Goal: Information Seeking & Learning: Find specific page/section

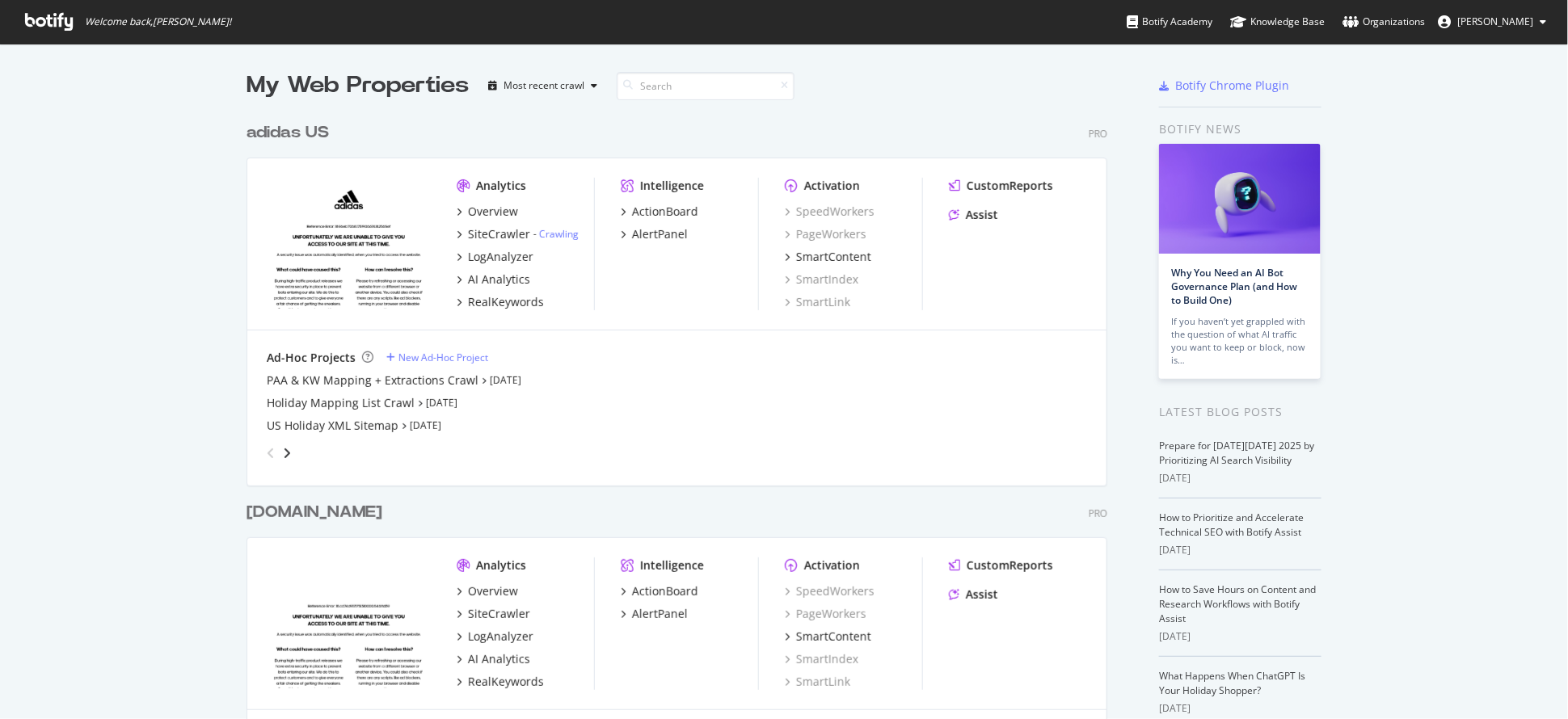
scroll to position [703, 1536]
click at [475, 235] on div "SiteCrawler" at bounding box center [499, 235] width 62 height 16
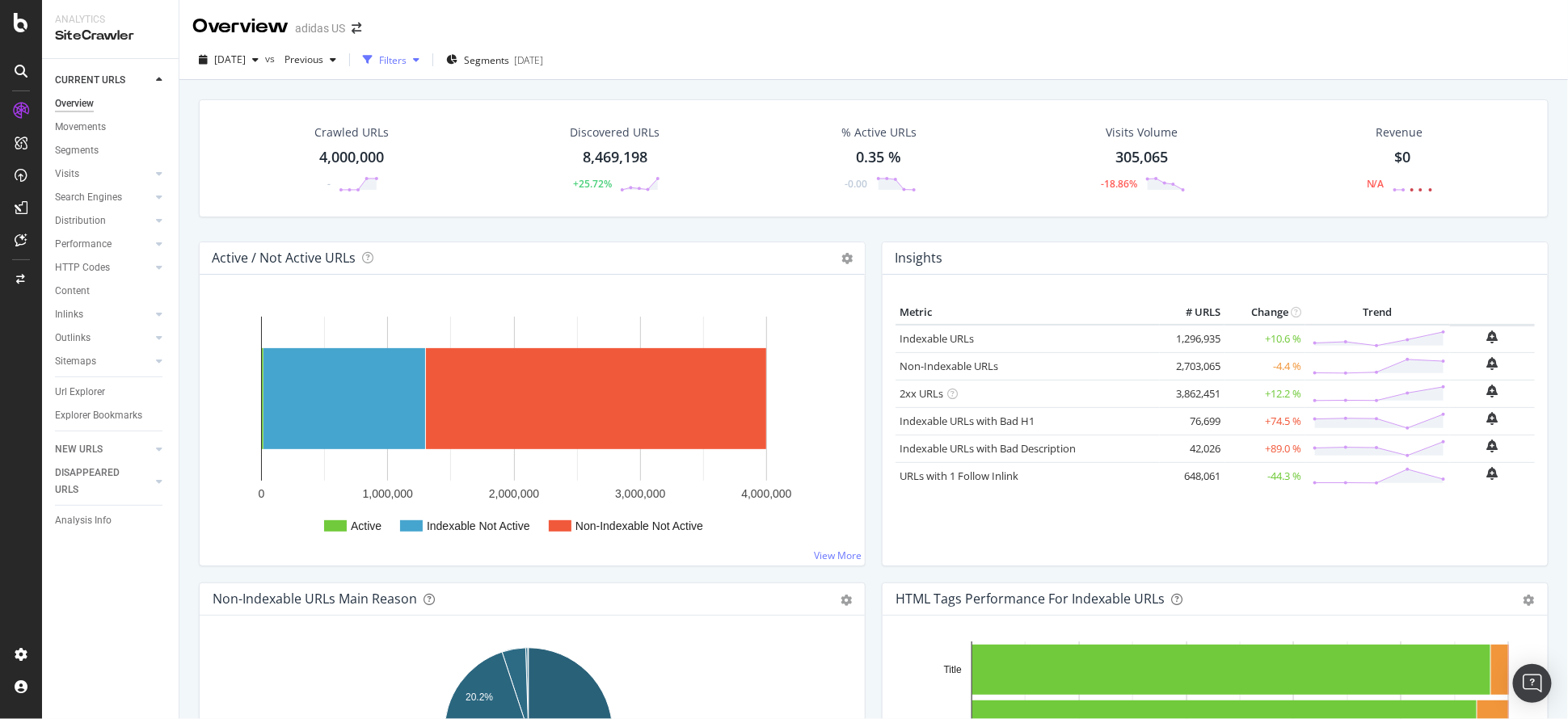
click at [406, 64] on div "Filters" at bounding box center [392, 60] width 27 height 14
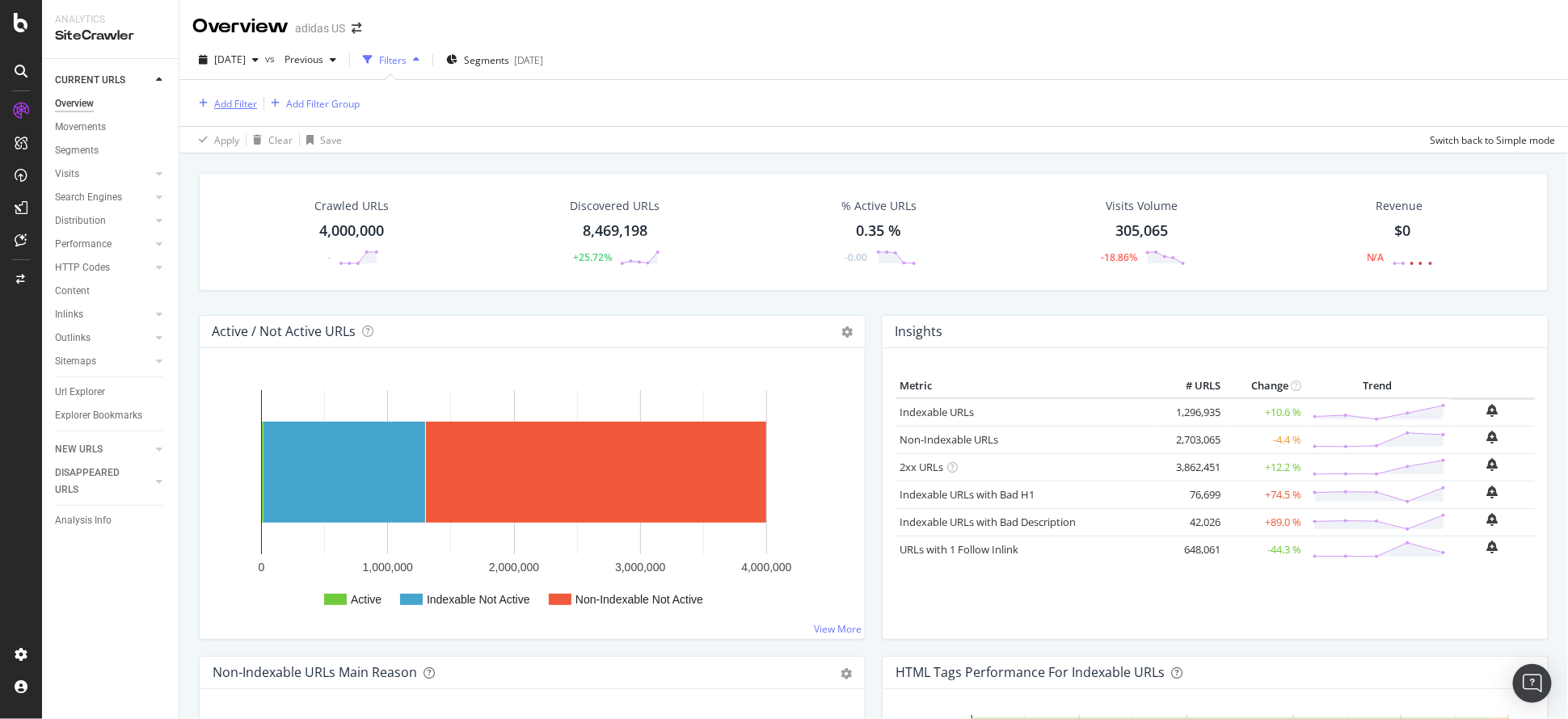
click at [231, 111] on div "Add Filter" at bounding box center [224, 103] width 65 height 18
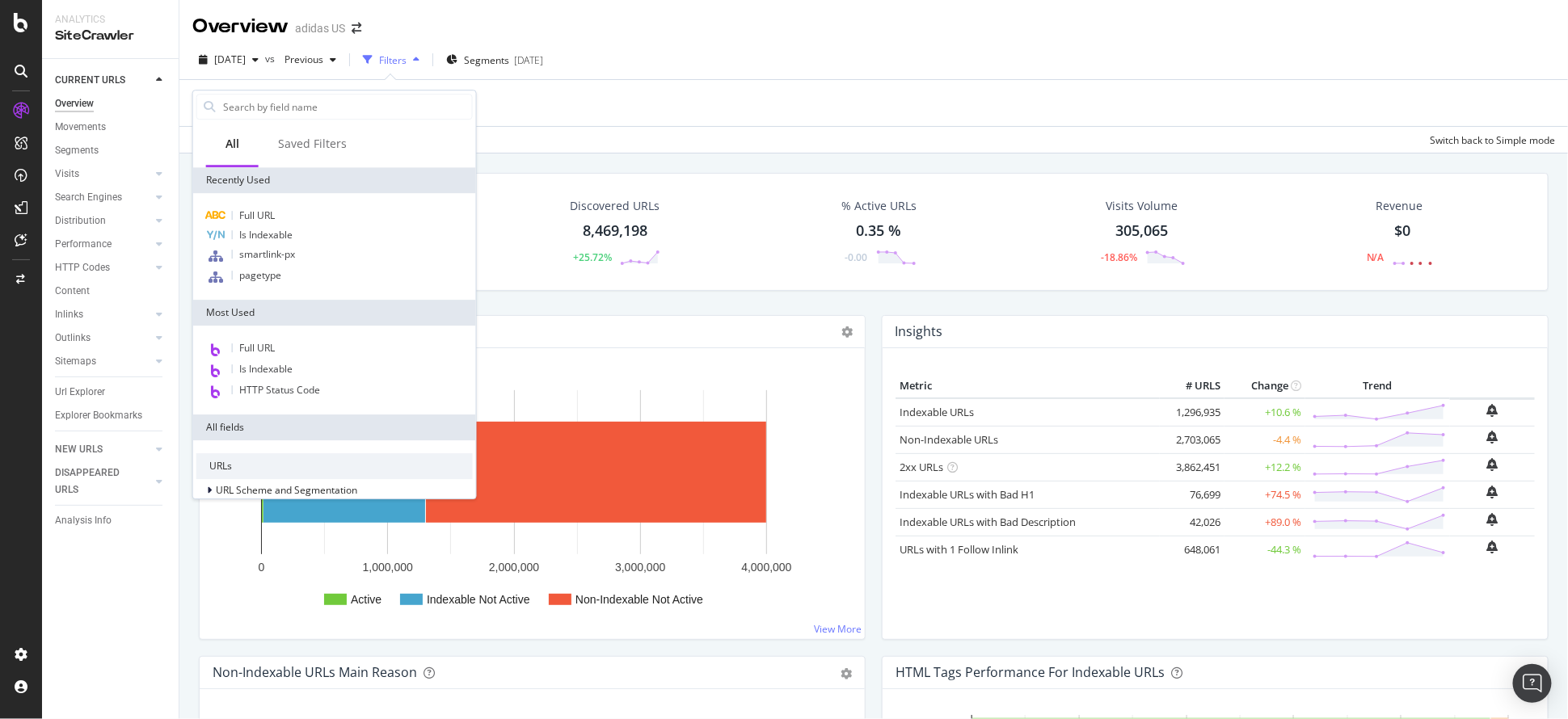
click at [705, 95] on div "Add Filter Add Filter Group" at bounding box center [873, 103] width 1363 height 46
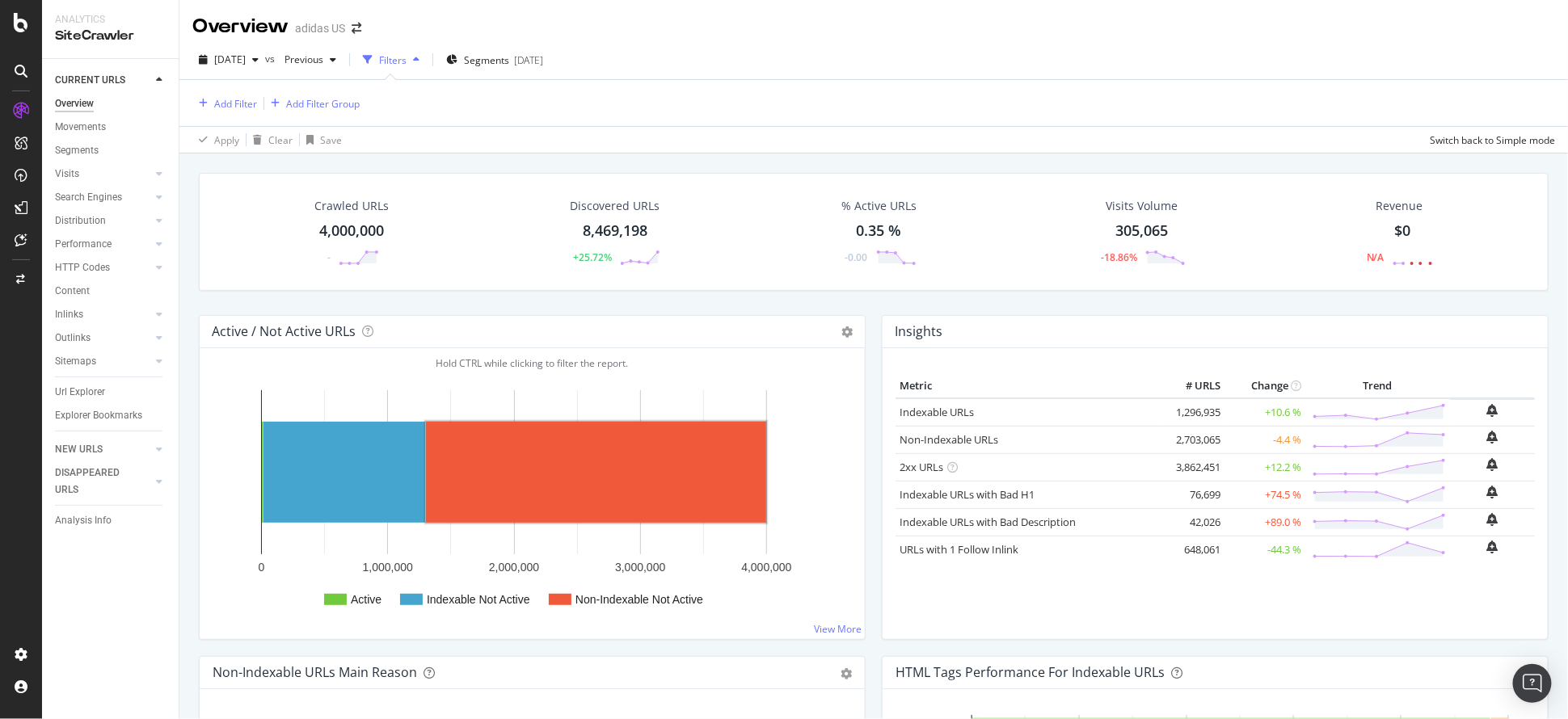
click at [418, 71] on div "Filters" at bounding box center [391, 60] width 70 height 25
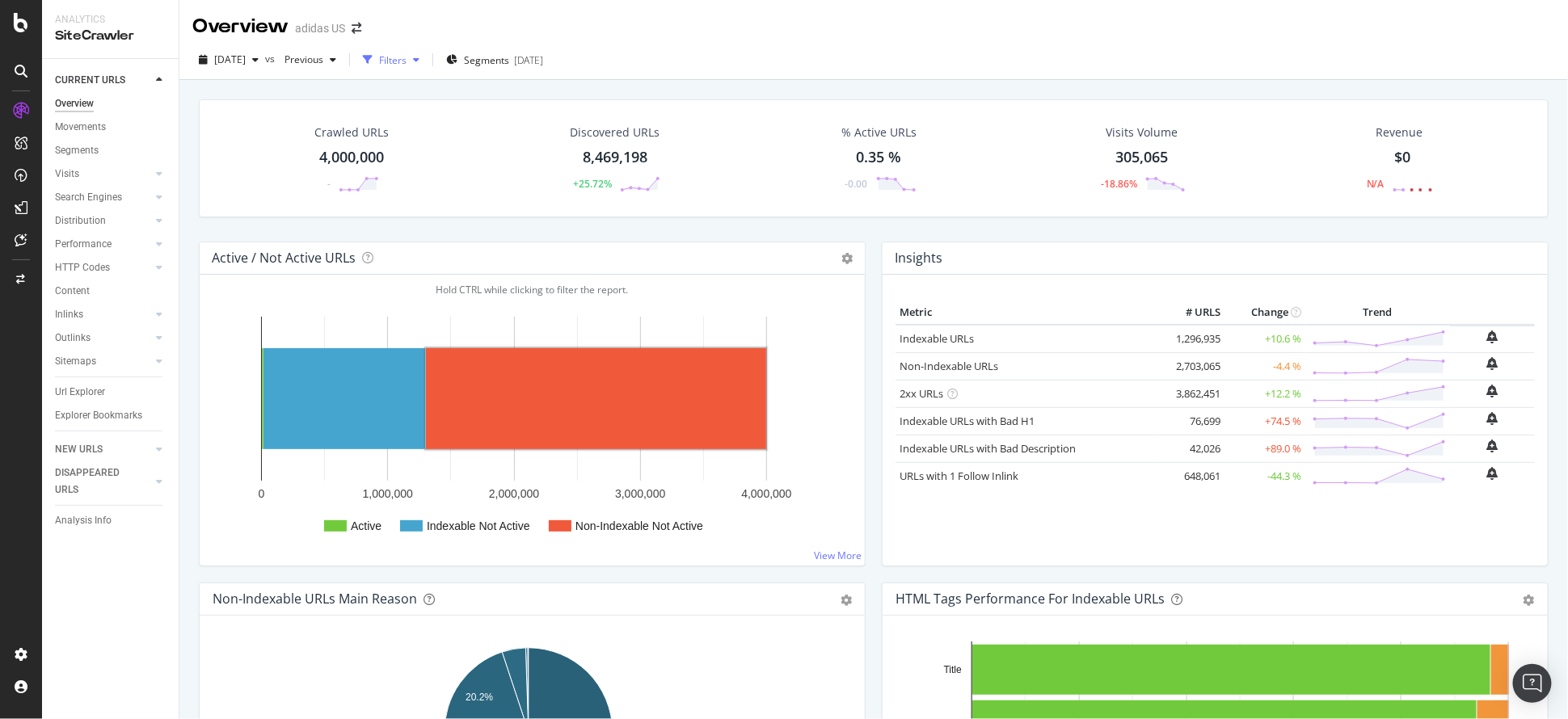
click at [418, 71] on div "Filters" at bounding box center [391, 60] width 70 height 25
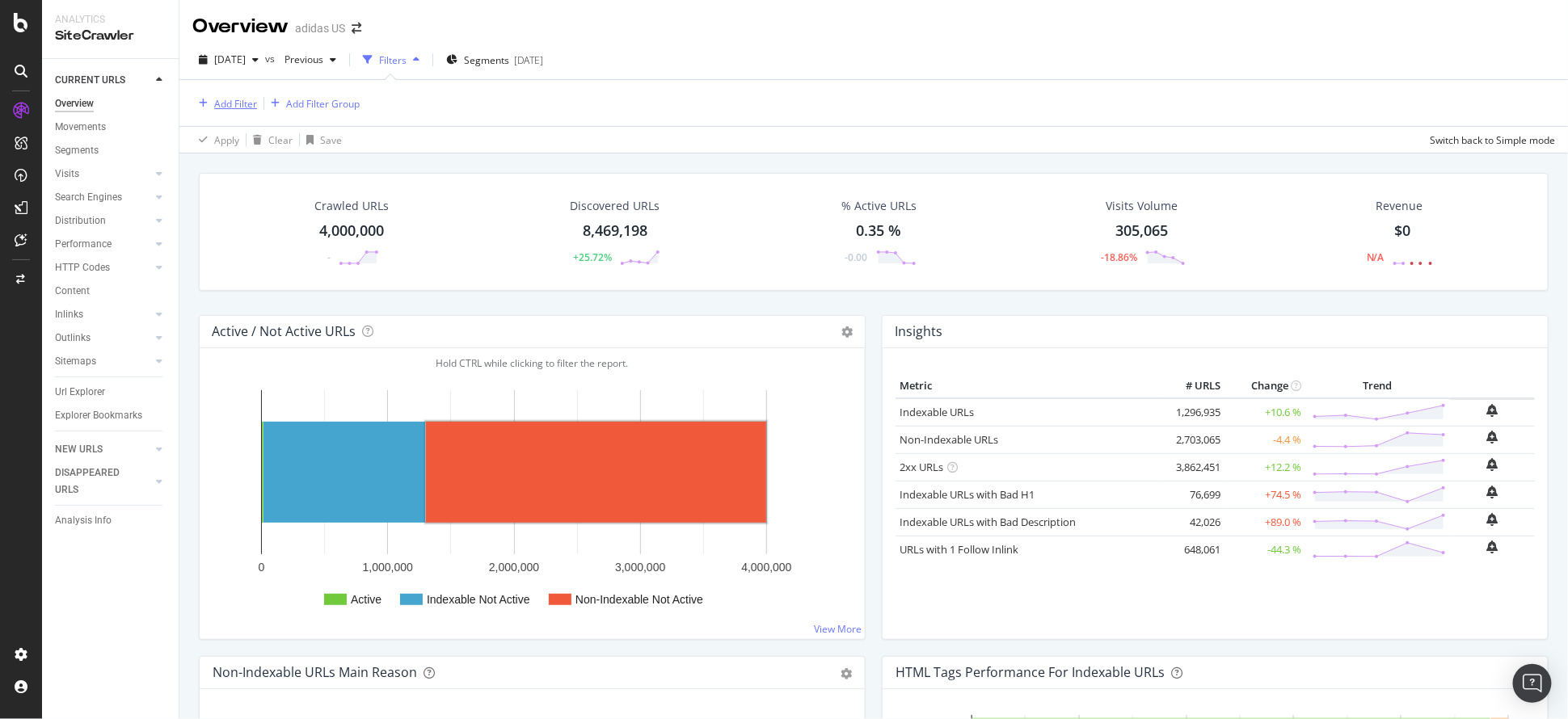
click at [248, 100] on div "Add Filter" at bounding box center [236, 103] width 43 height 14
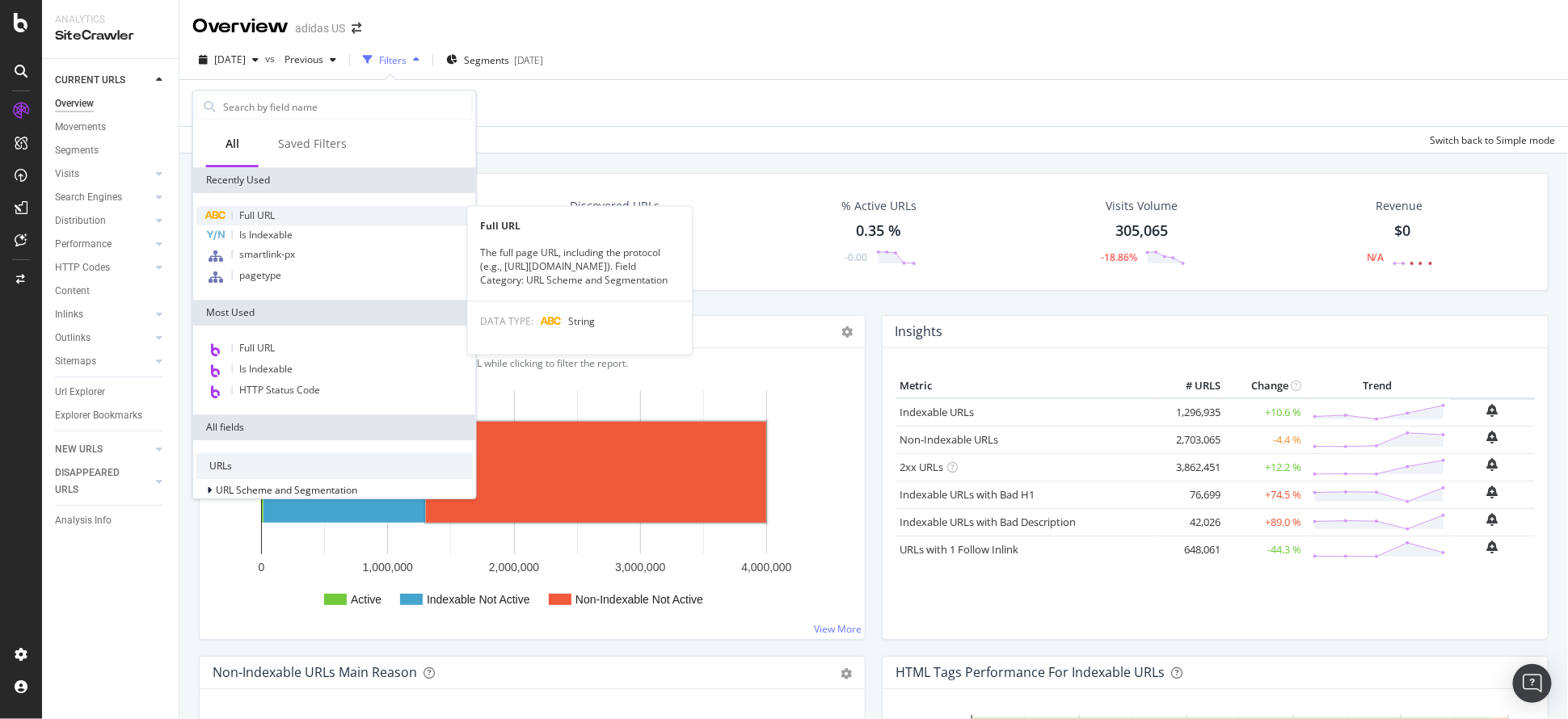
click at [285, 206] on div "Full URL" at bounding box center [334, 216] width 277 height 20
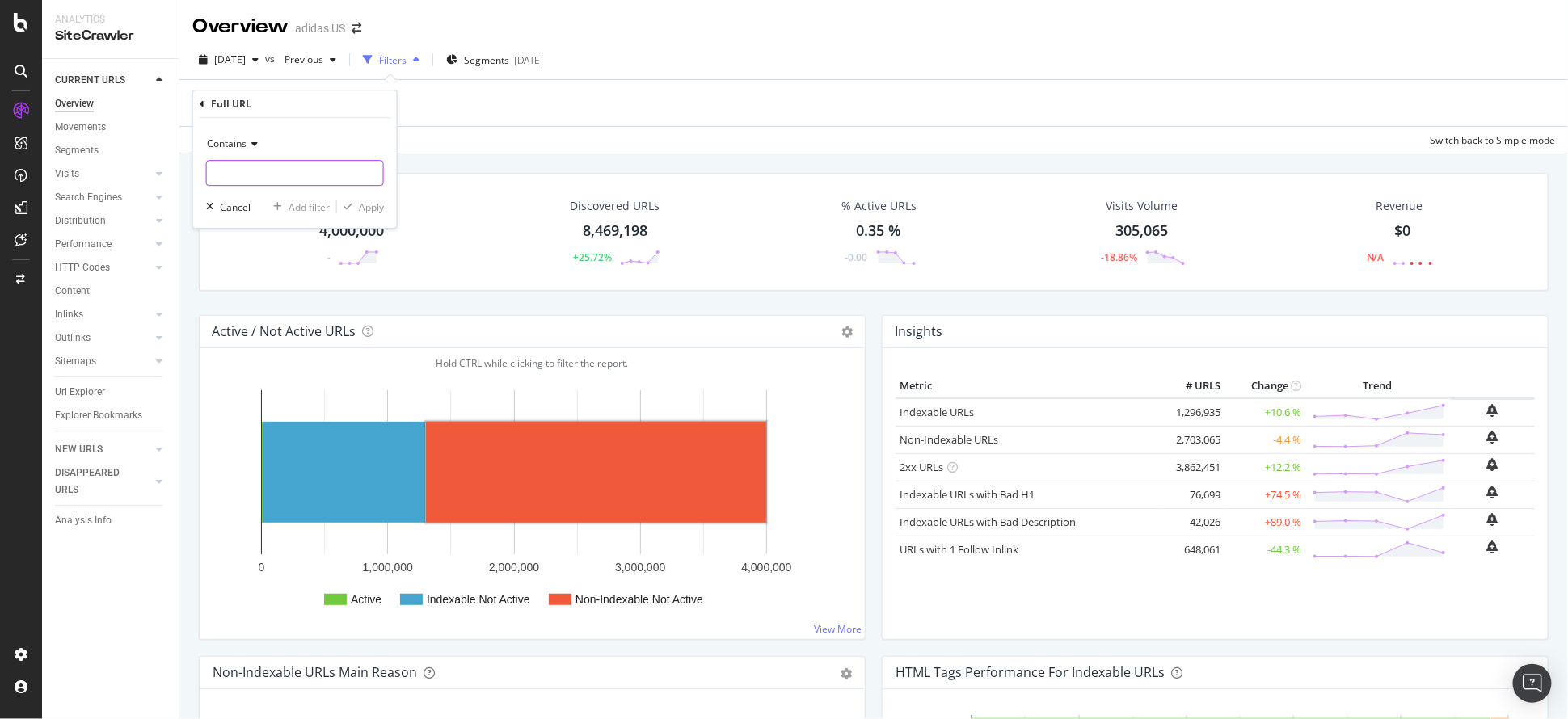
click at [259, 173] on input "text" at bounding box center [295, 173] width 177 height 26
type input "fifa_world_cup"
click at [372, 201] on div "Apply" at bounding box center [371, 207] width 25 height 14
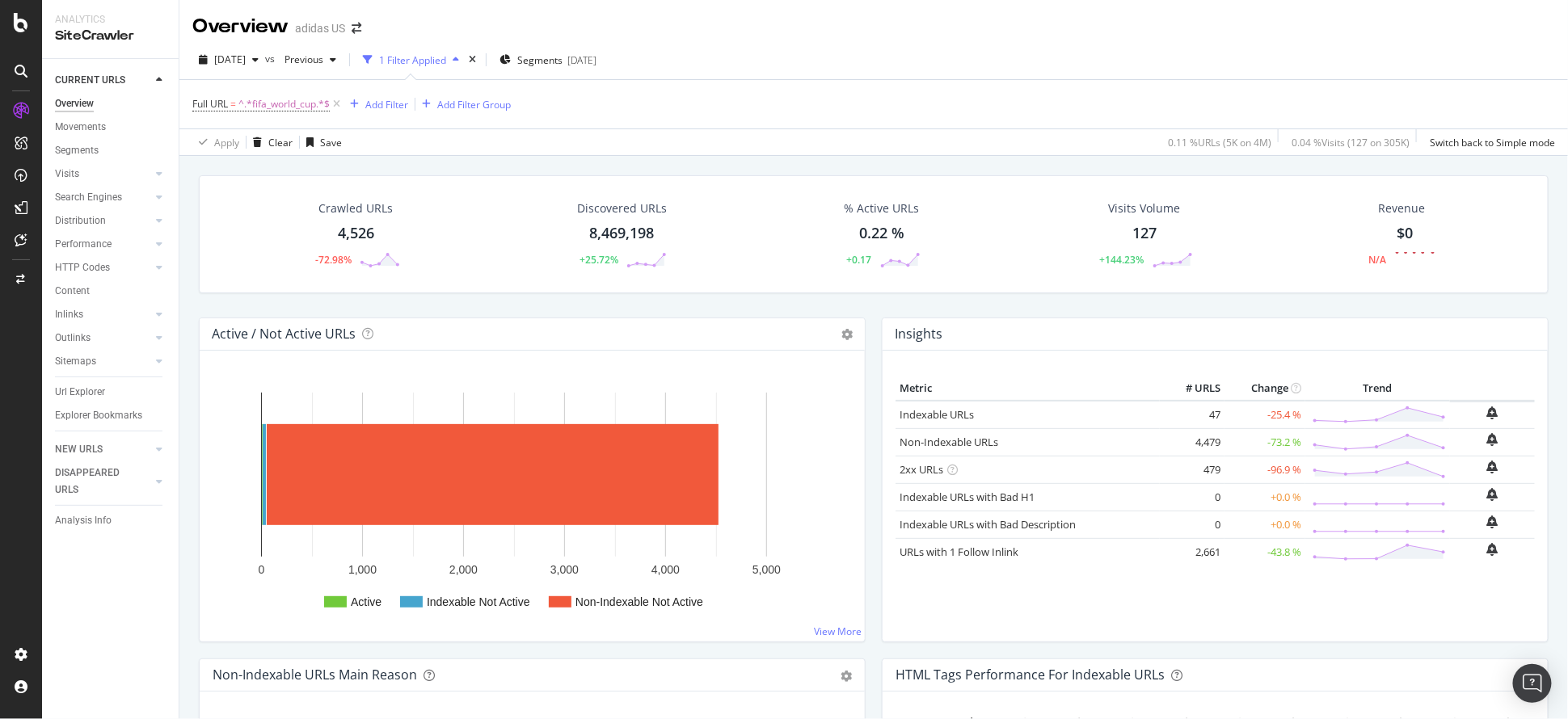
drag, startPoint x: 98, startPoint y: 390, endPoint x: 320, endPoint y: 690, distance: 373.2
click at [98, 390] on div "Url Explorer" at bounding box center [80, 392] width 50 height 17
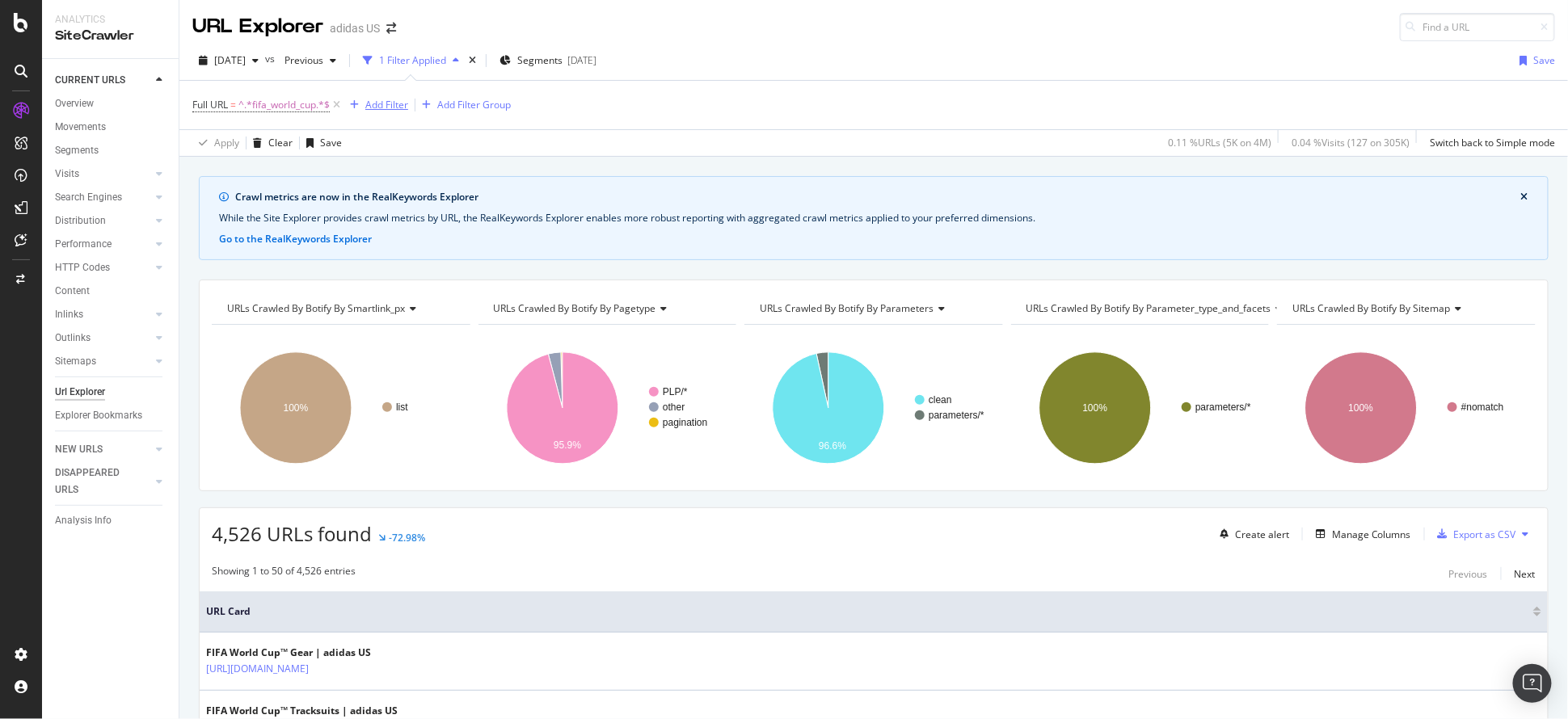
click at [380, 108] on div "Add Filter" at bounding box center [387, 104] width 43 height 14
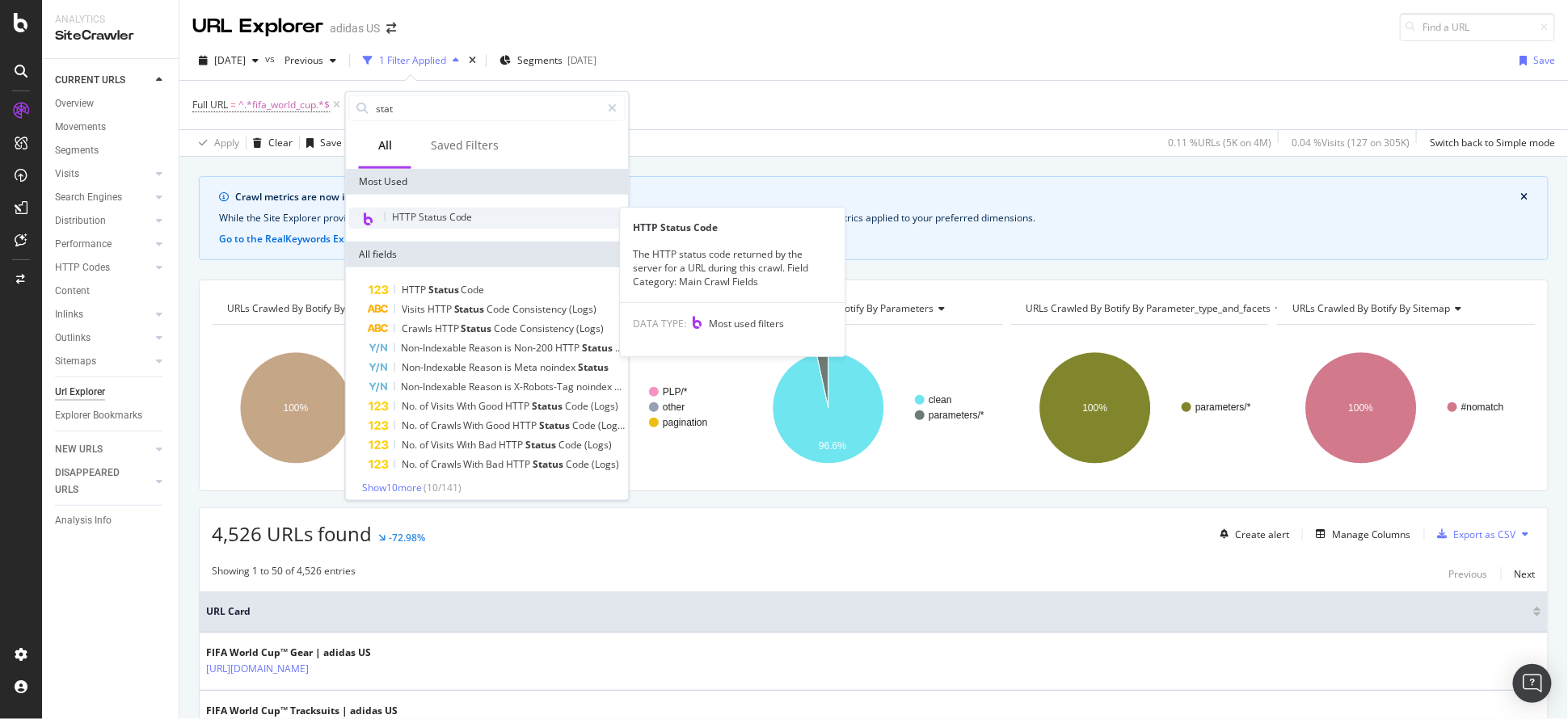
type input "stat"
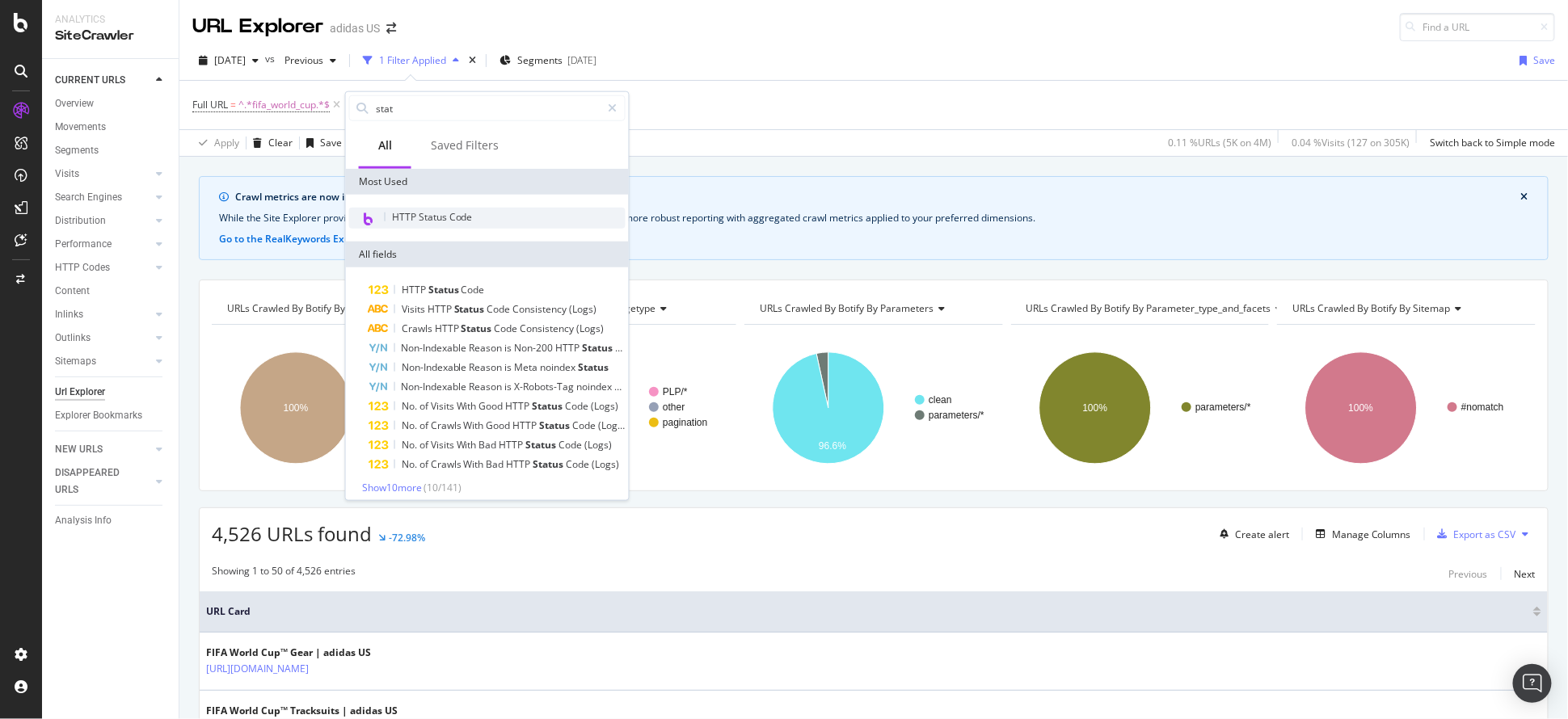
click at [516, 211] on div "HTTP Status Code" at bounding box center [487, 218] width 277 height 21
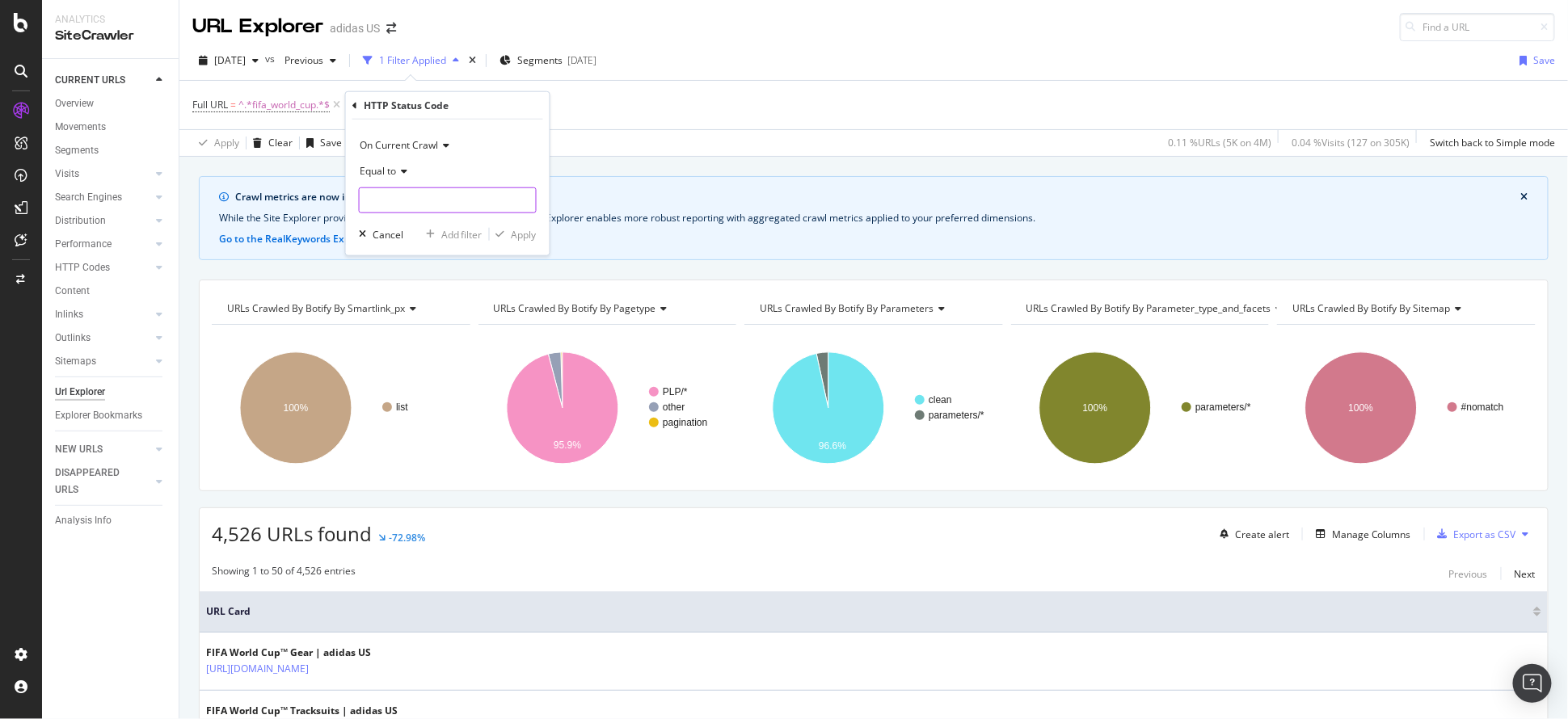
click at [467, 199] on input "number" at bounding box center [447, 200] width 178 height 26
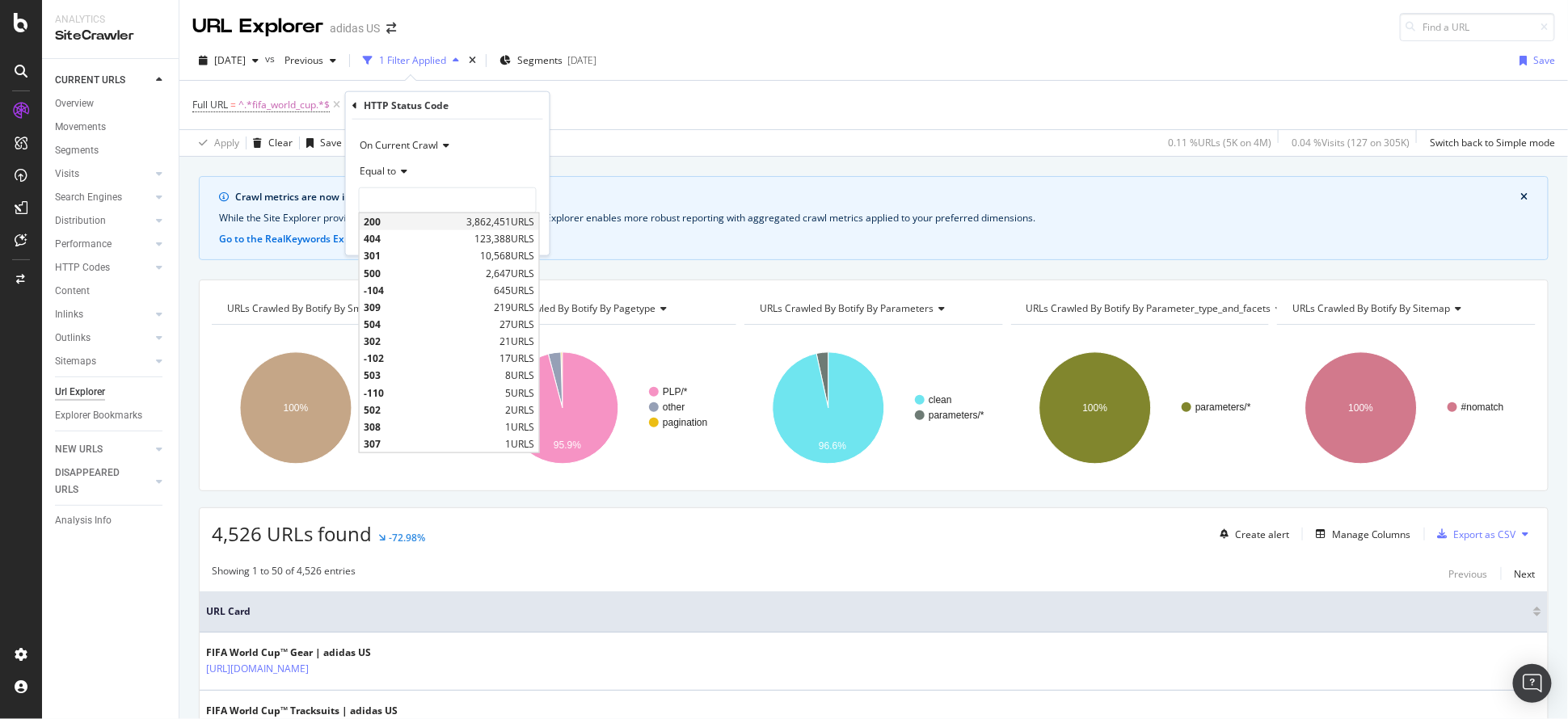
click at [452, 227] on span "200" at bounding box center [413, 222] width 99 height 14
type input "200"
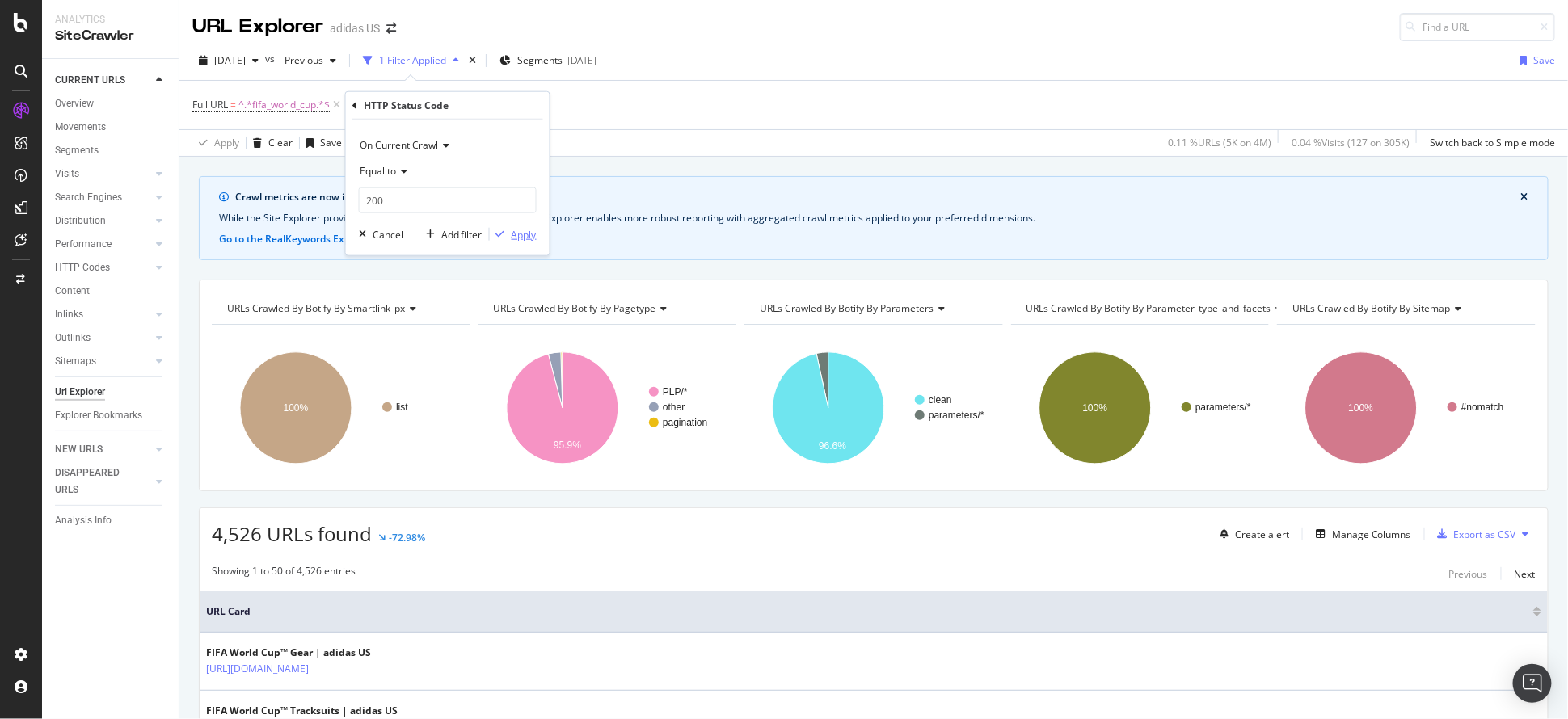
click at [519, 228] on div "Apply" at bounding box center [524, 234] width 25 height 14
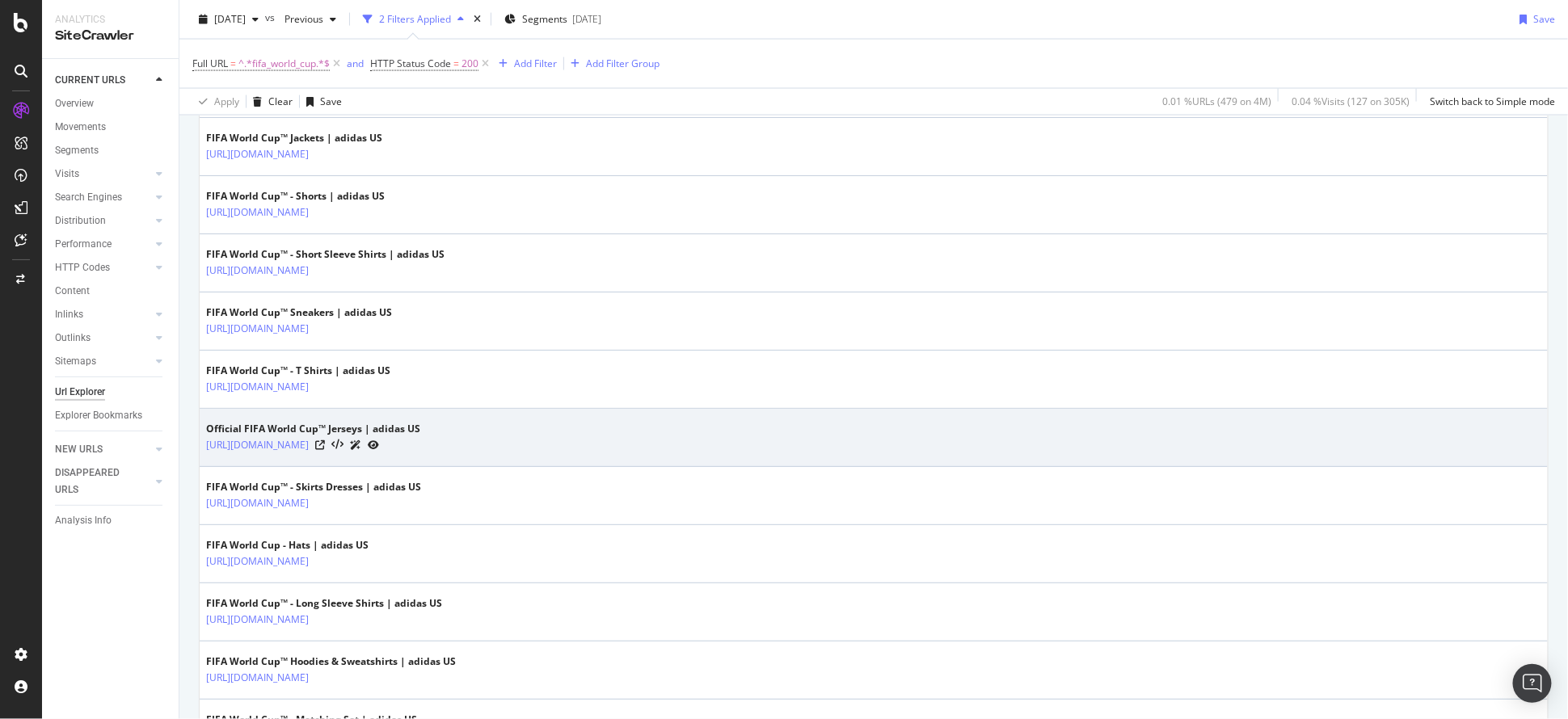
scroll to position [1184, 0]
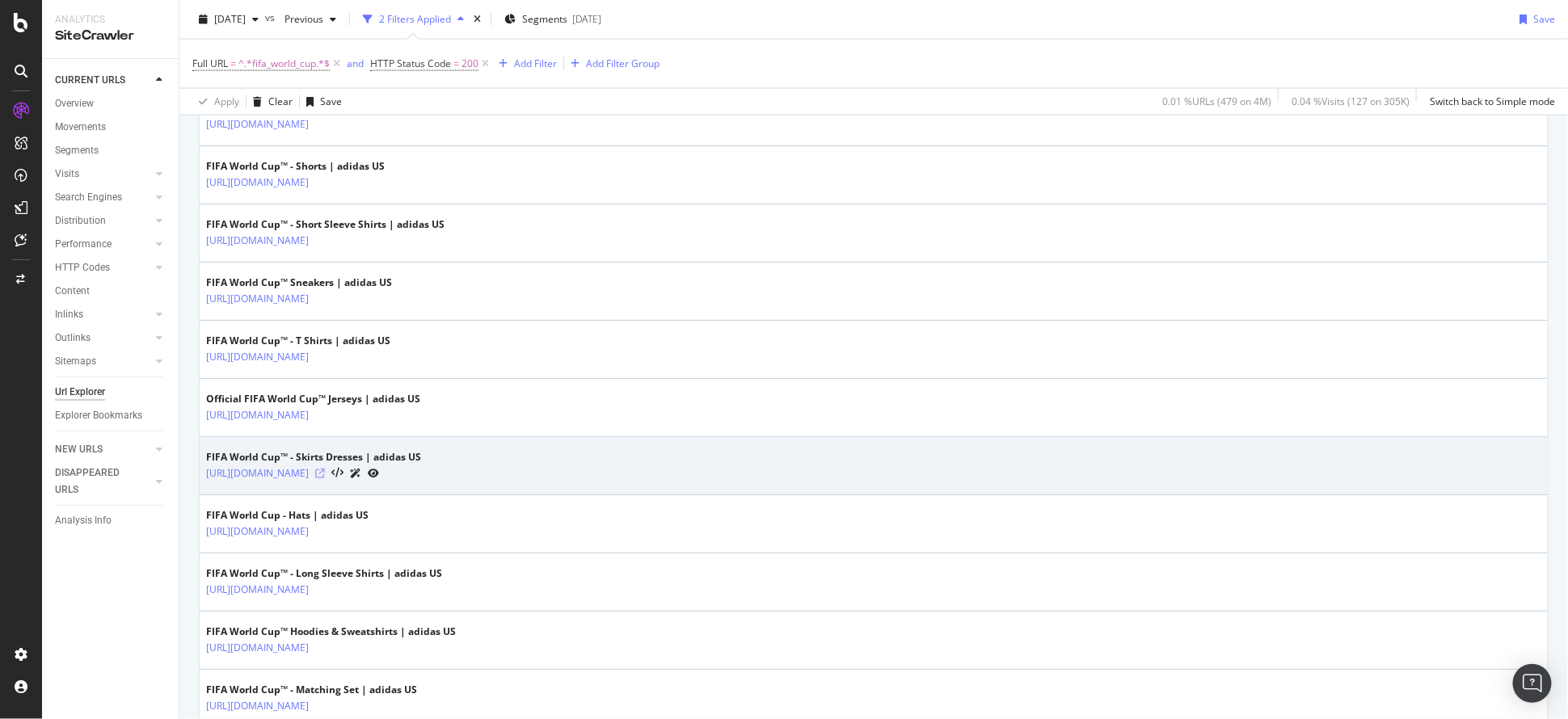
click at [325, 470] on icon at bounding box center [320, 474] width 10 height 10
click at [343, 469] on icon at bounding box center [337, 474] width 12 height 11
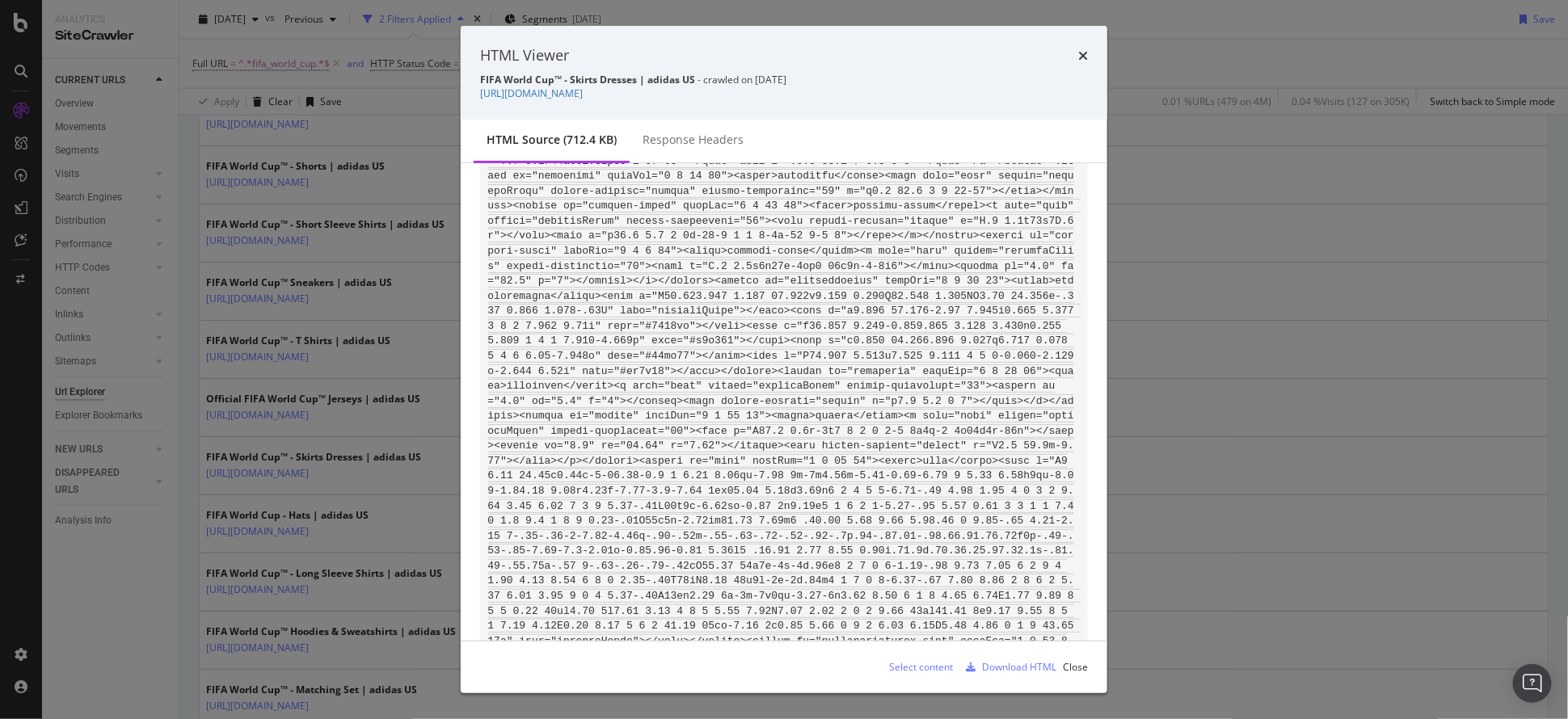
scroll to position [1831, 0]
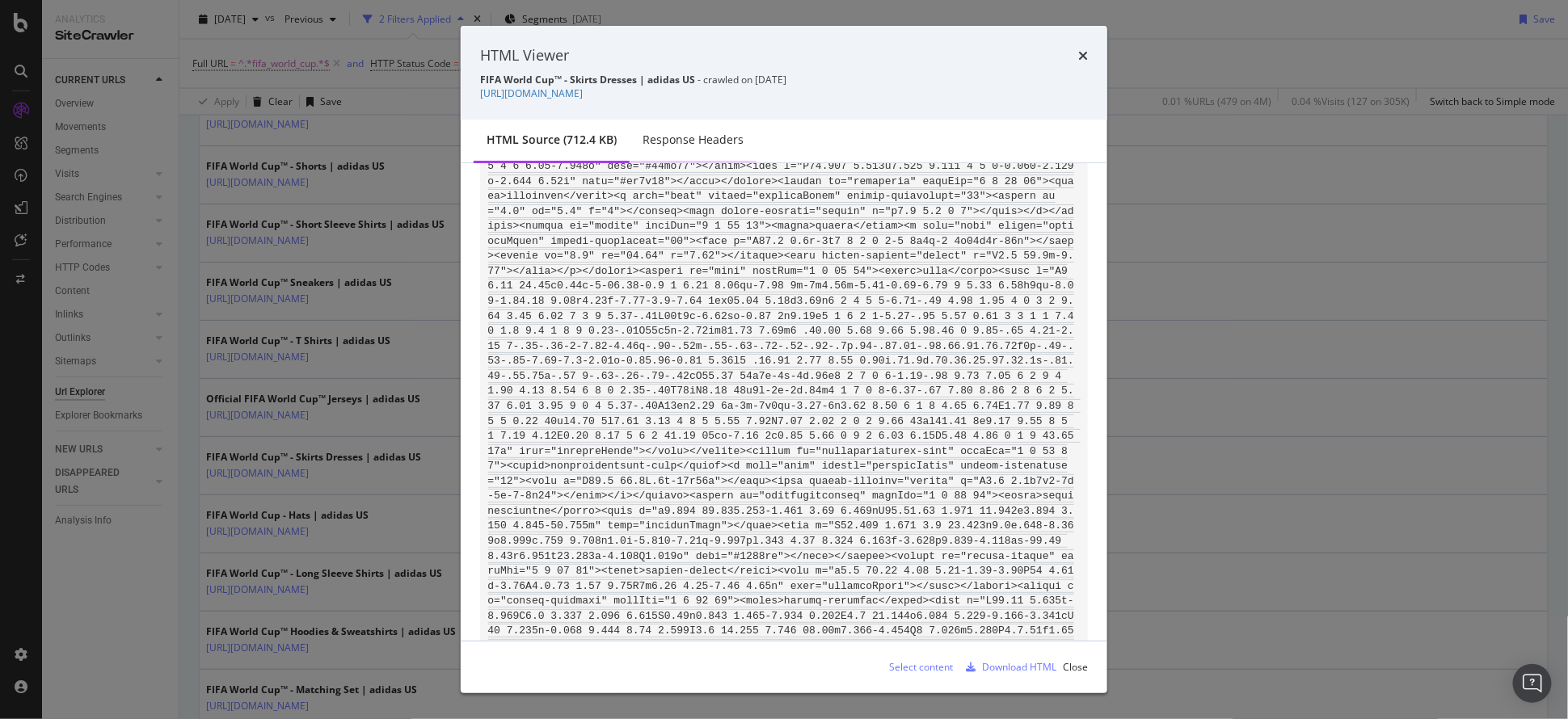
click at [667, 161] on div "Response Headers" at bounding box center [693, 141] width 127 height 44
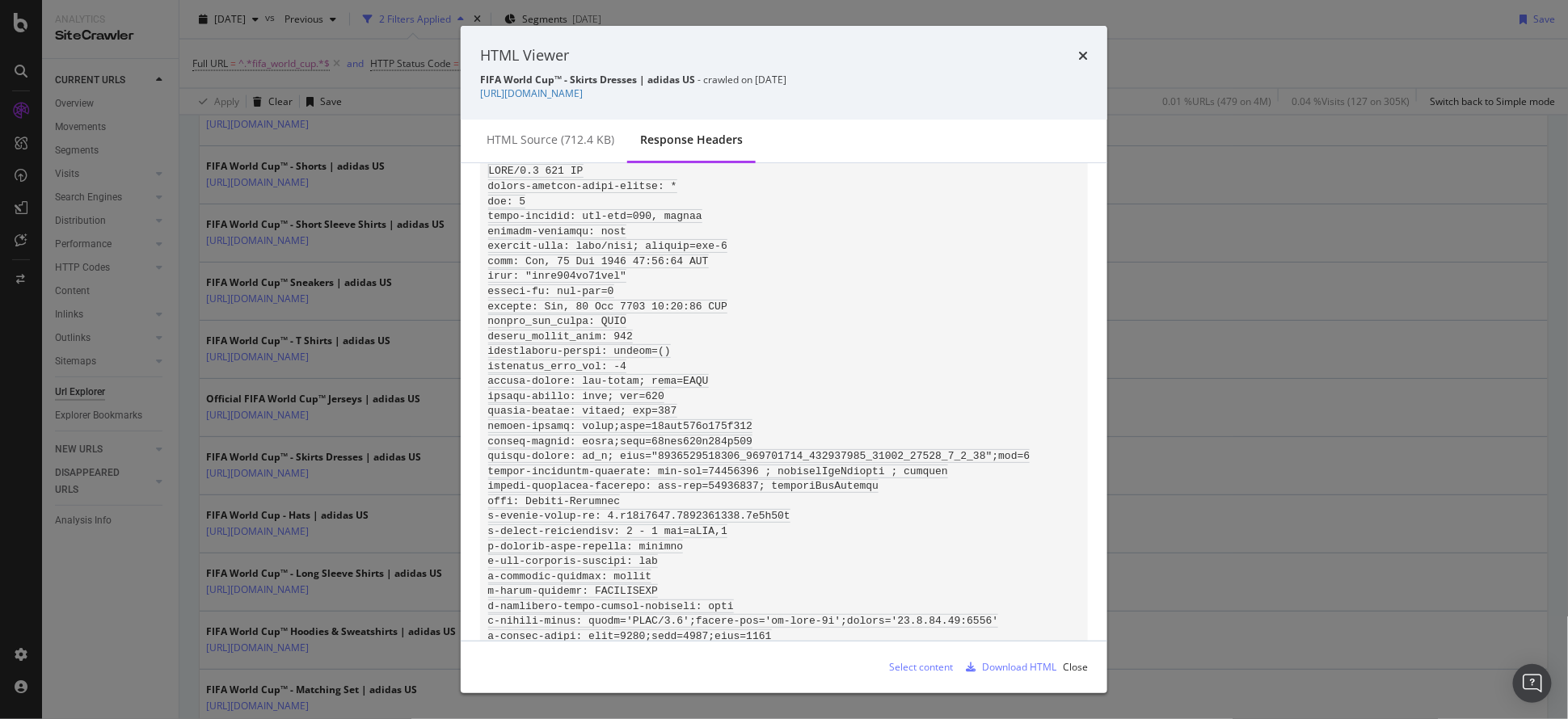
scroll to position [0, 0]
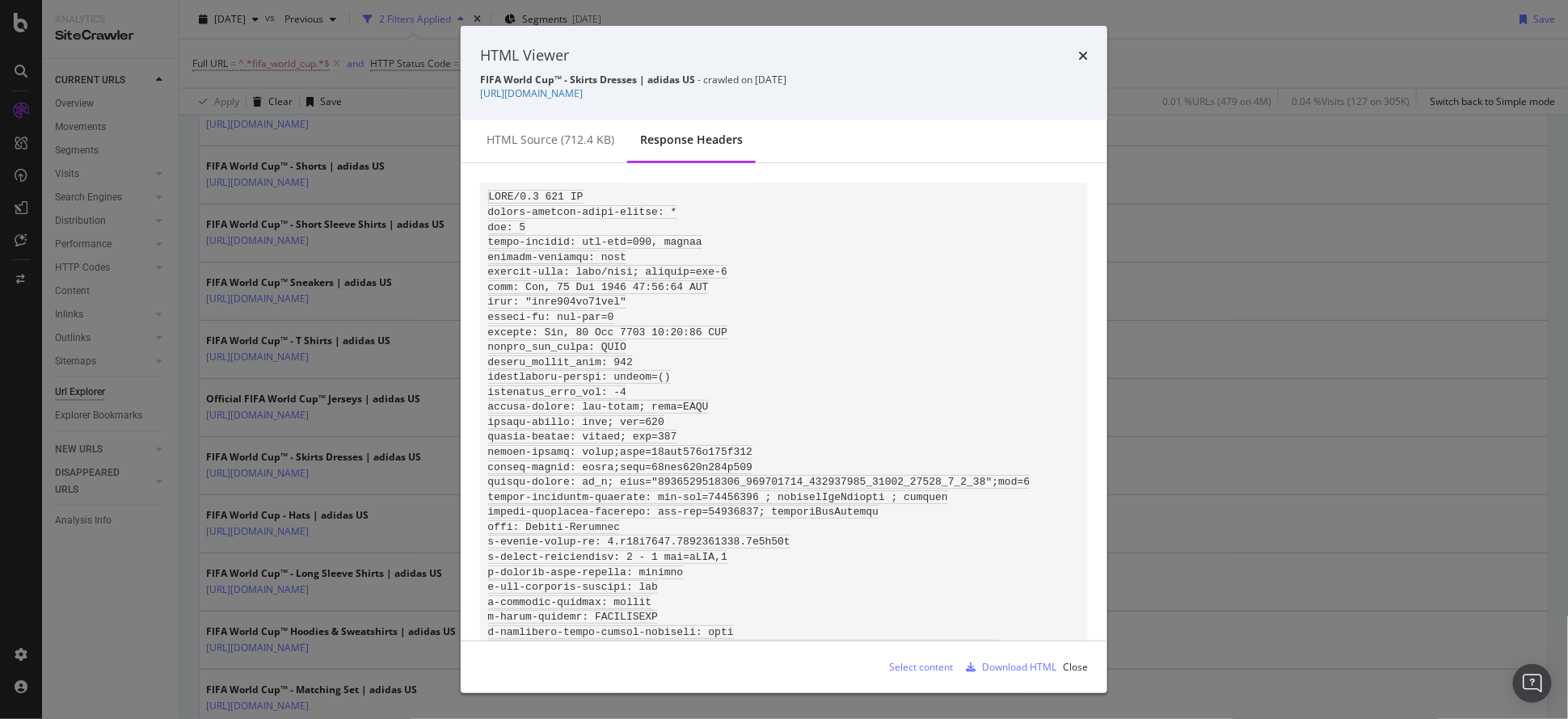
click at [597, 351] on code "modal" at bounding box center [759, 444] width 543 height 509
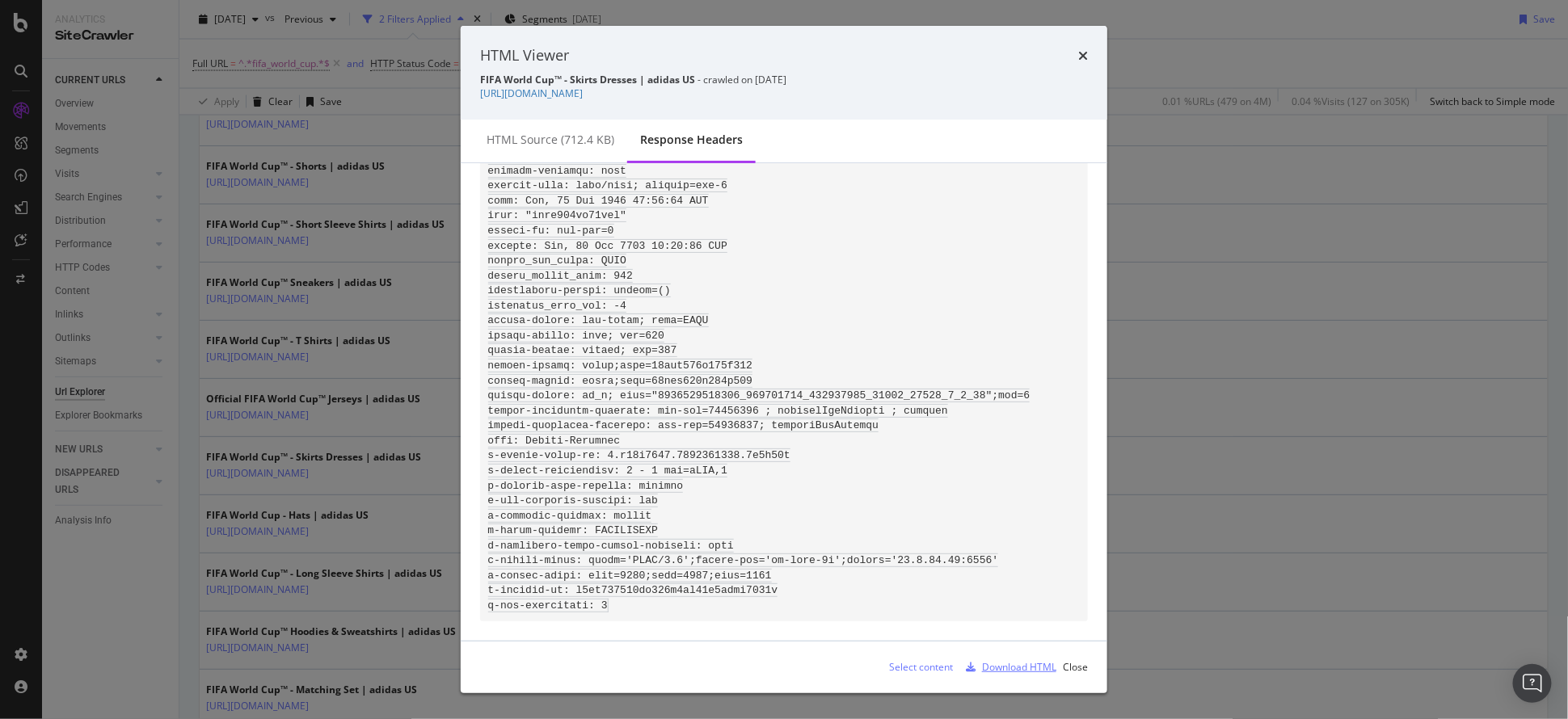
click at [1016, 664] on div "Download HTML" at bounding box center [1019, 666] width 75 height 14
